Goal: Browse casually

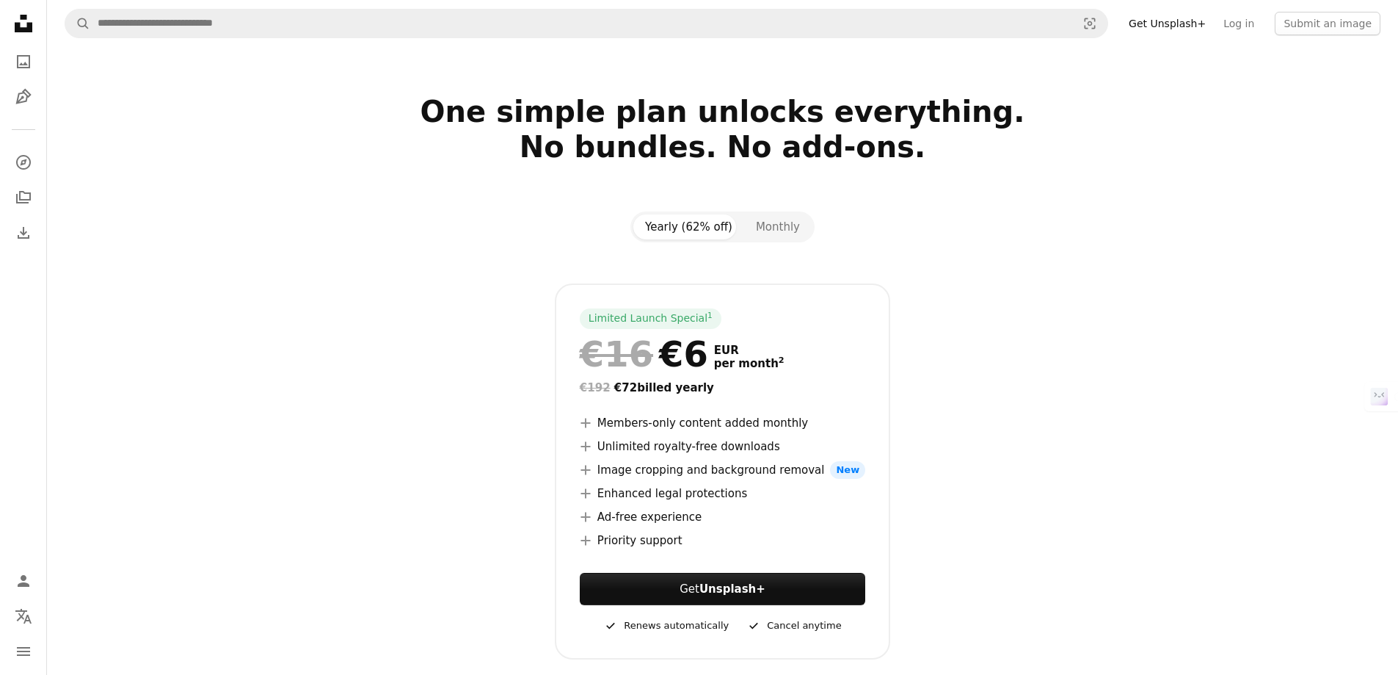
click at [1181, 21] on link "Get Unsplash+" at bounding box center [1167, 23] width 95 height 23
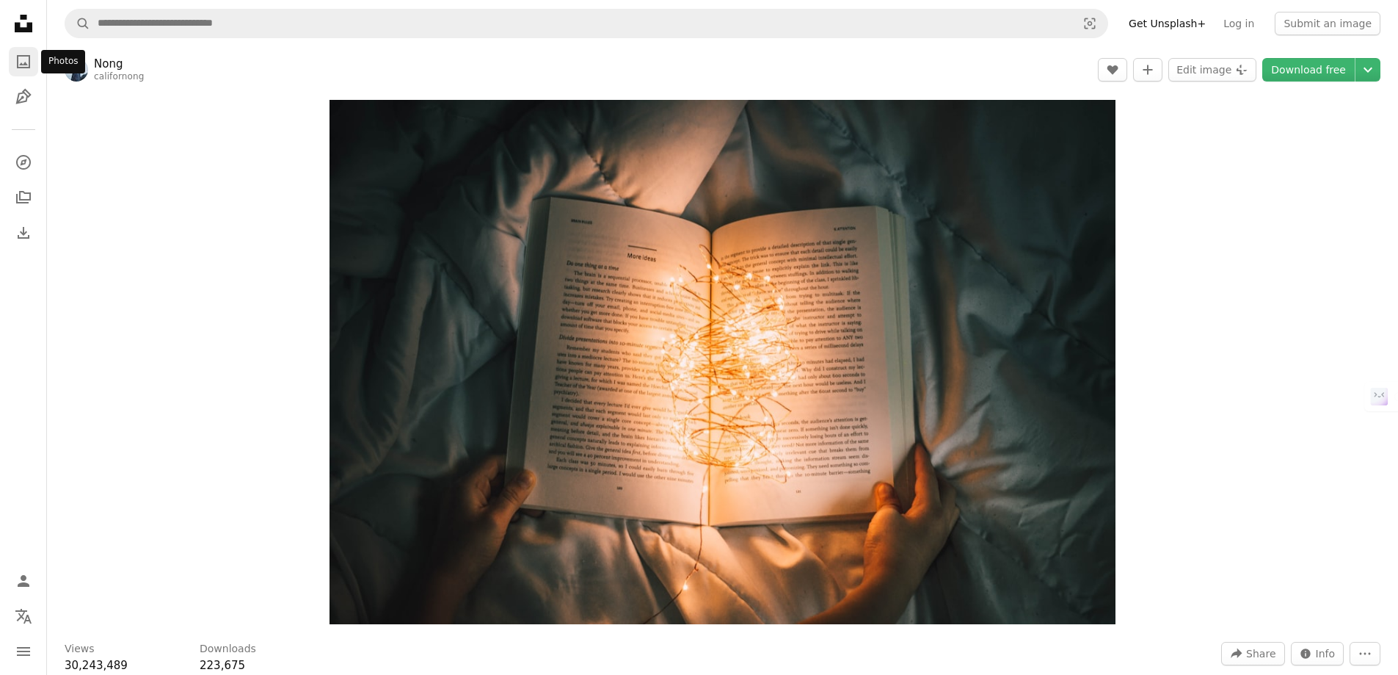
click at [29, 66] on icon "Photos" at bounding box center [23, 61] width 13 height 13
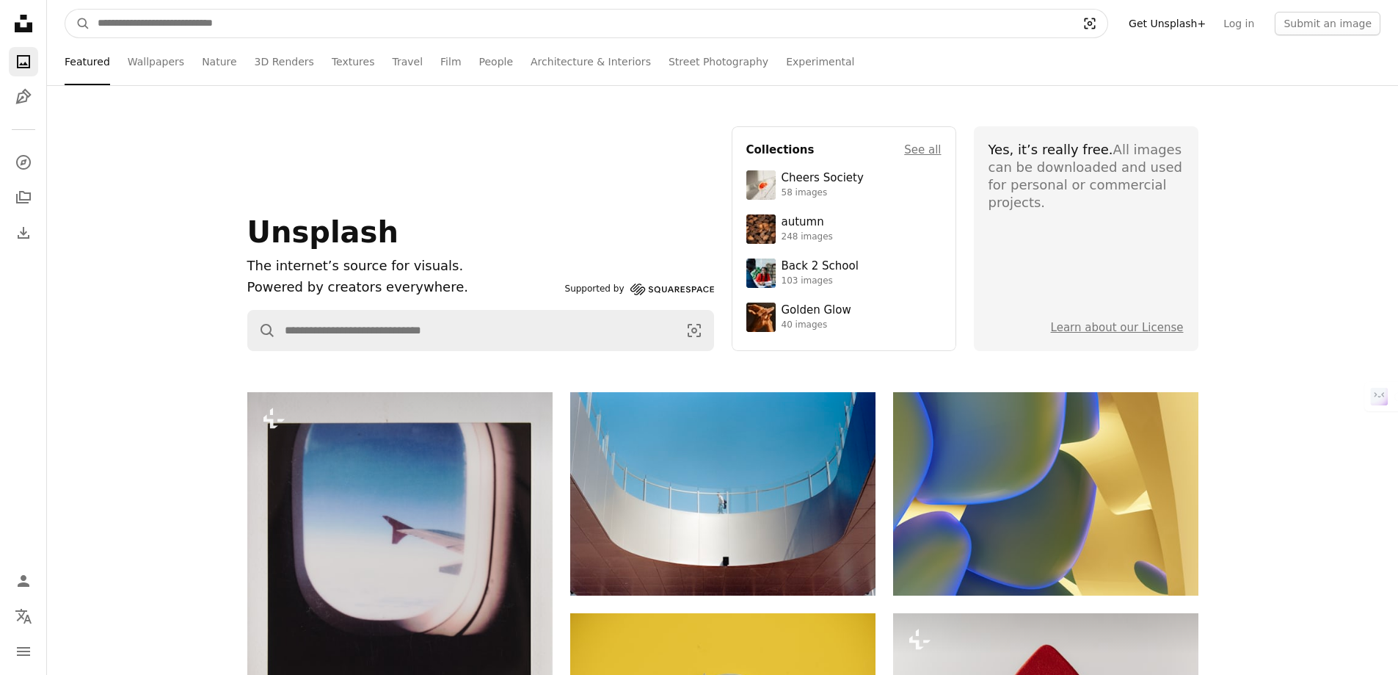
click at [1092, 30] on icon "Visual search" at bounding box center [1089, 23] width 35 height 15
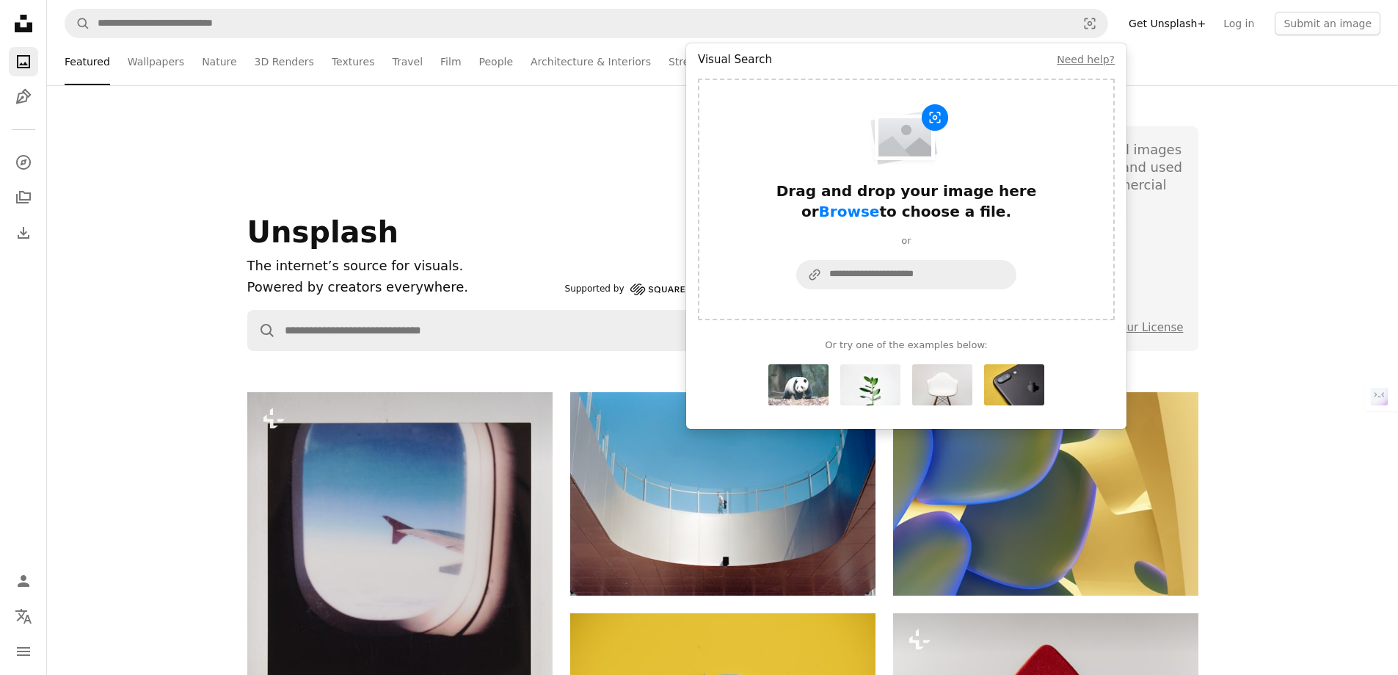
click at [803, 388] on img "Visual search form" at bounding box center [799, 384] width 60 height 41
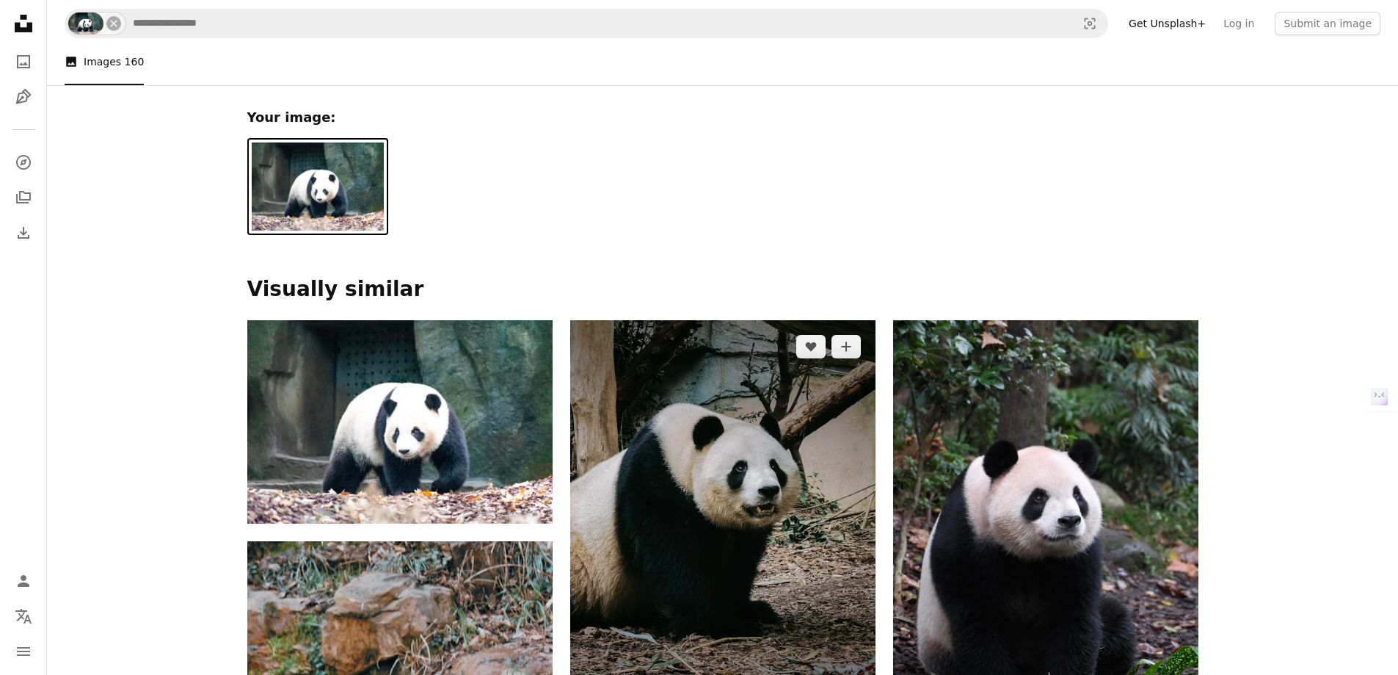
click at [658, 490] on img at bounding box center [722, 523] width 305 height 407
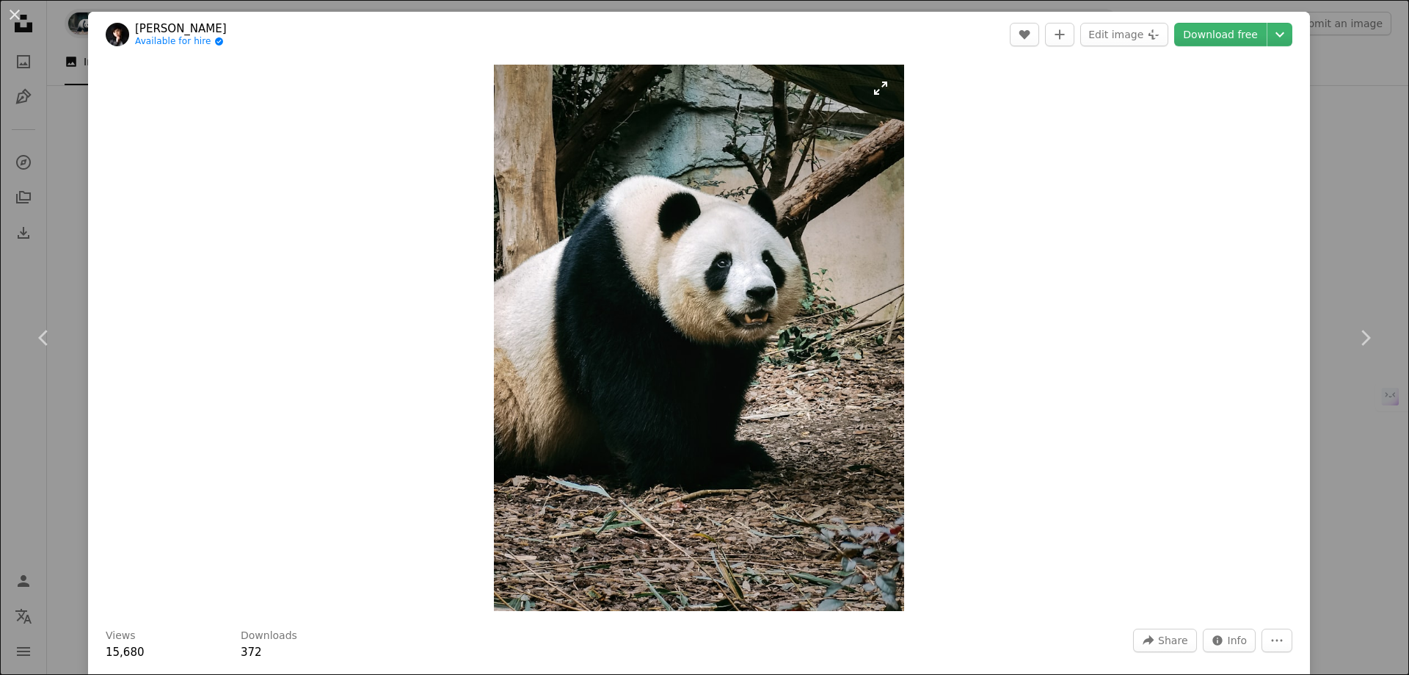
click at [807, 333] on img "Zoom in on this image" at bounding box center [699, 338] width 410 height 546
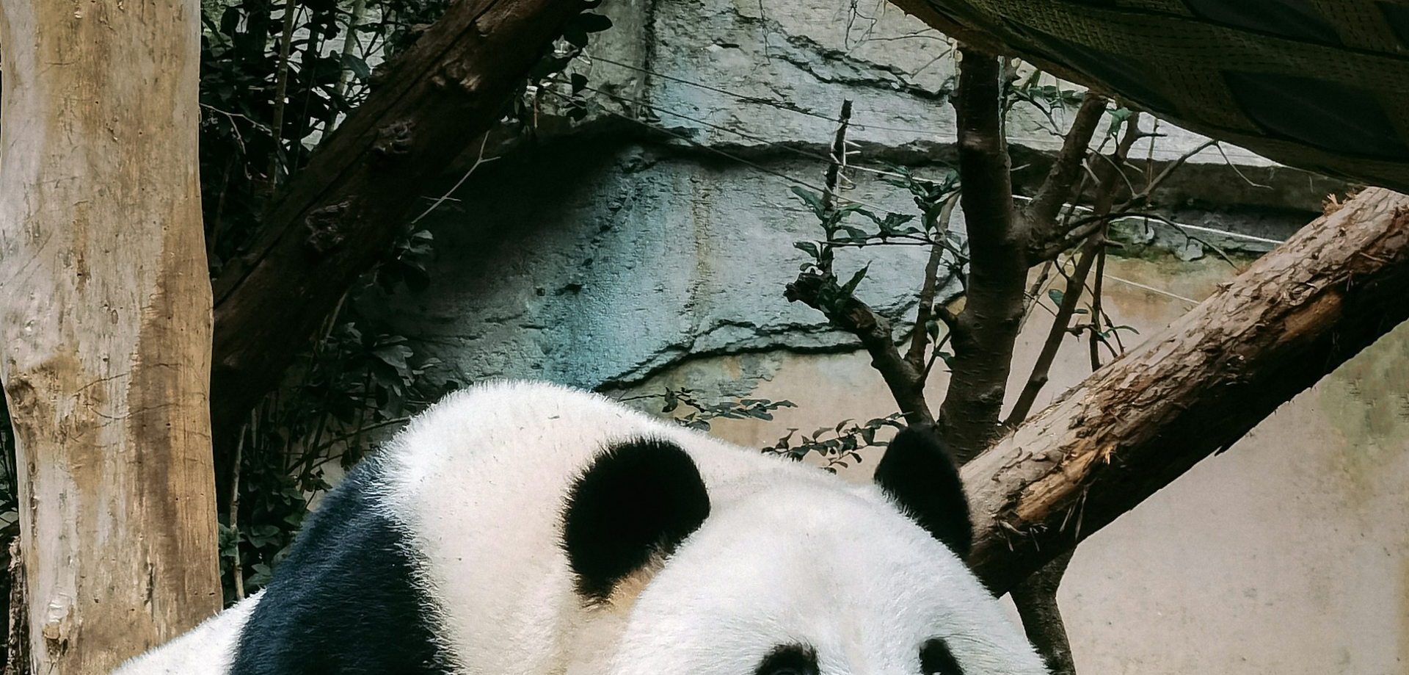
scroll to position [589, 0]
